Goal: Navigation & Orientation: Find specific page/section

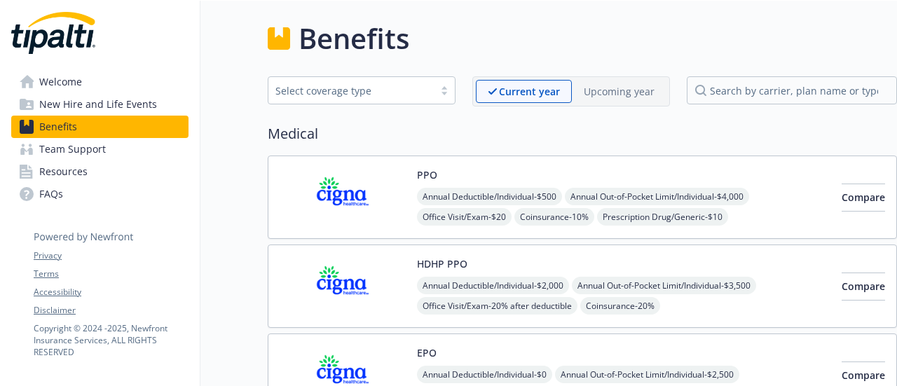
scroll to position [1501, 0]
